Goal: Find specific page/section: Find specific page/section

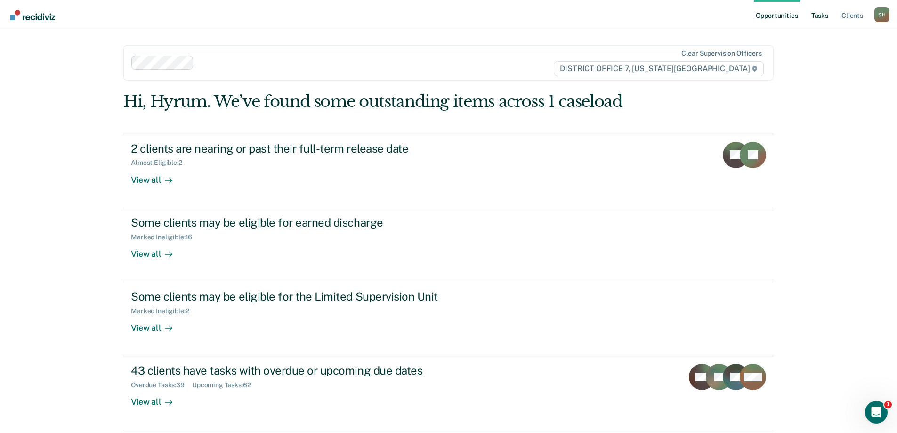
click at [823, 15] on link "Tasks" at bounding box center [820, 15] width 21 height 30
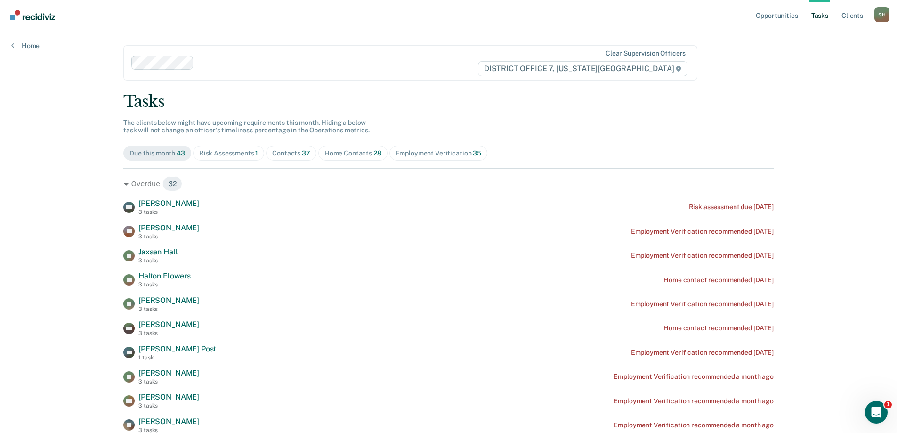
click at [292, 160] on span "Contacts 37" at bounding box center [291, 153] width 50 height 15
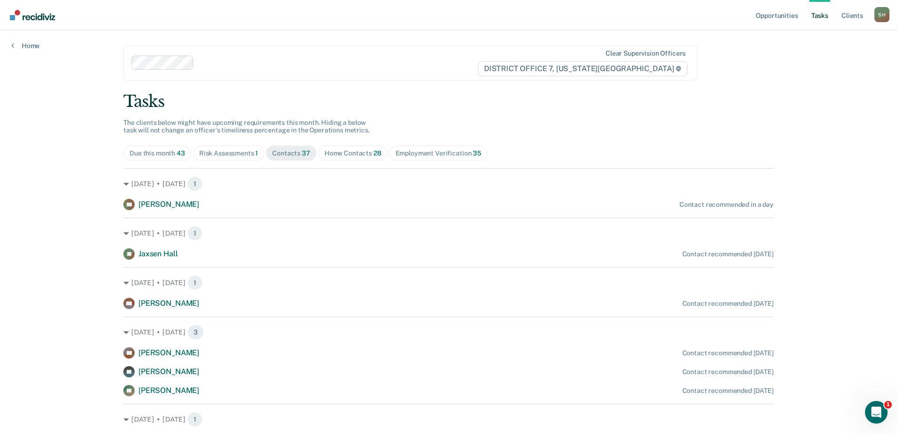
click at [326, 153] on div "Home Contacts 28" at bounding box center [353, 153] width 57 height 8
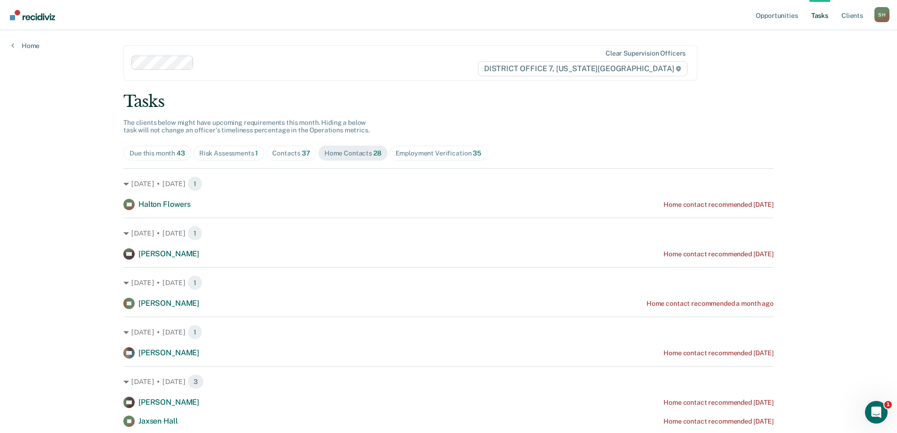
click at [272, 153] on div "Contacts 37" at bounding box center [291, 153] width 38 height 8
